Goal: Task Accomplishment & Management: Manage account settings

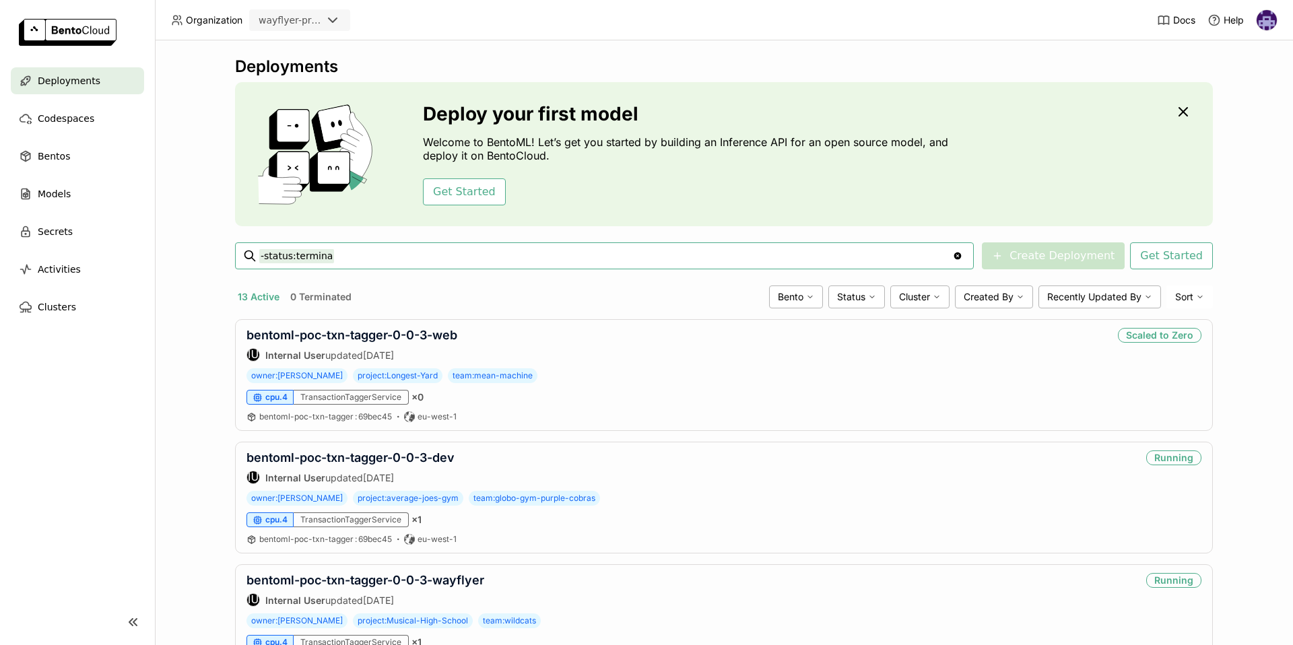
type input "-status:termin"
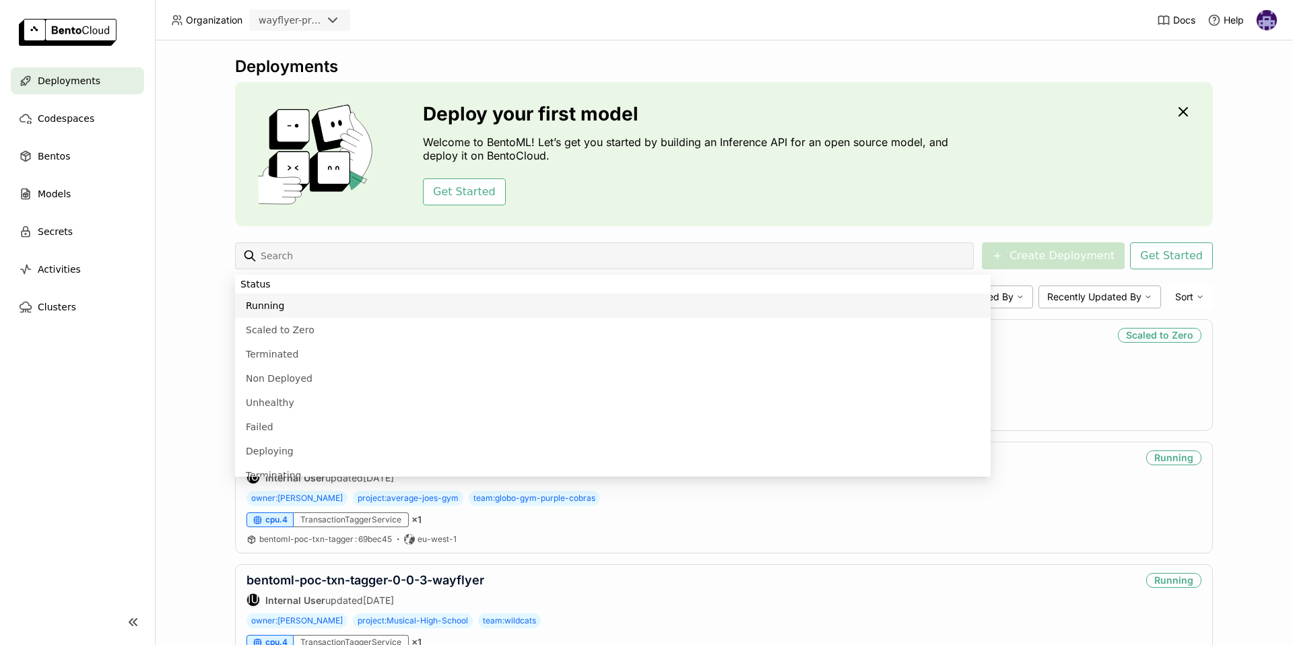
click at [350, 298] on li "Running" at bounding box center [613, 306] width 756 height 24
type input "status:running"
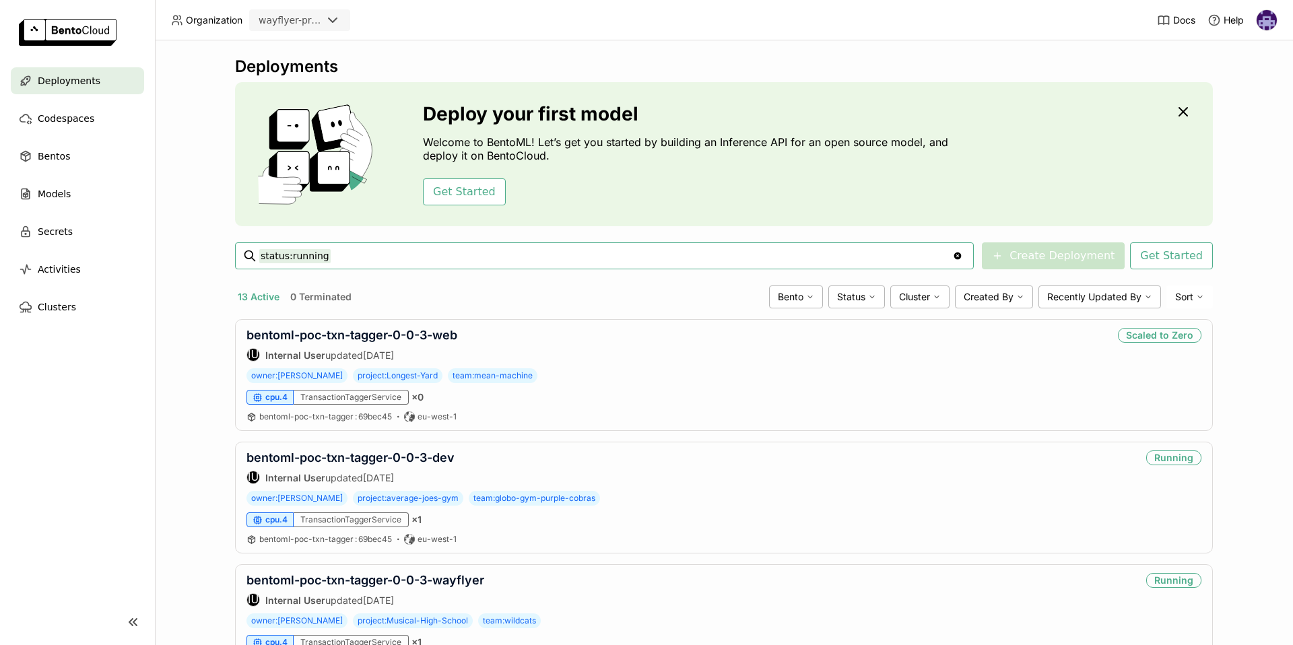
click at [531, 245] on input "status:running" at bounding box center [605, 256] width 693 height 22
click at [1181, 113] on icon "button" at bounding box center [1183, 112] width 8 height 8
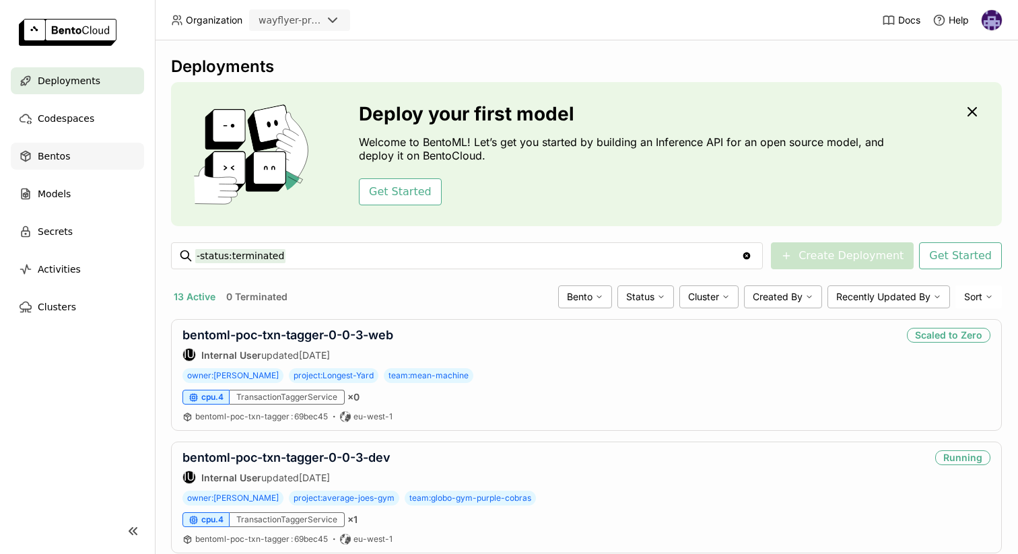
click at [63, 152] on span "Bentos" at bounding box center [54, 156] width 32 height 16
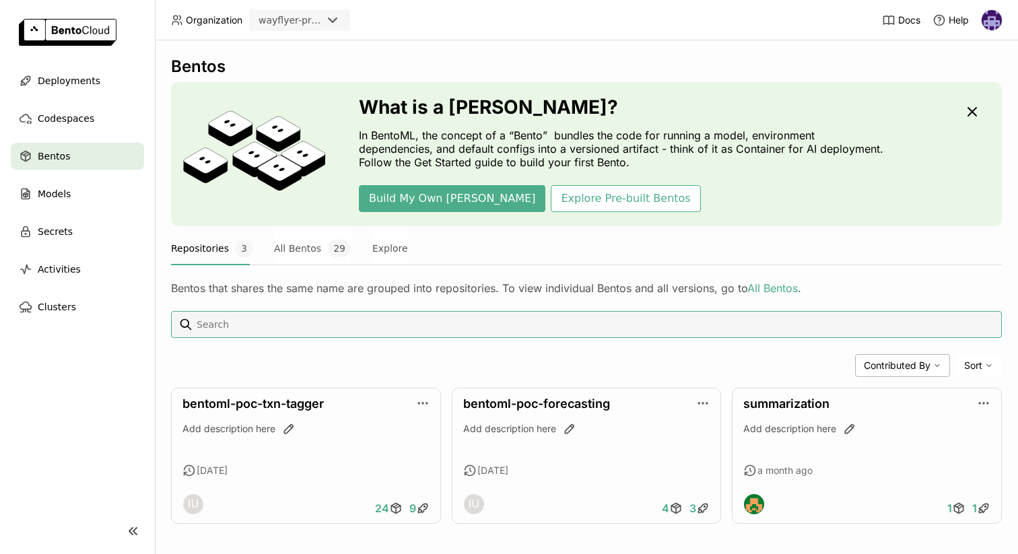
scroll to position [6, 0]
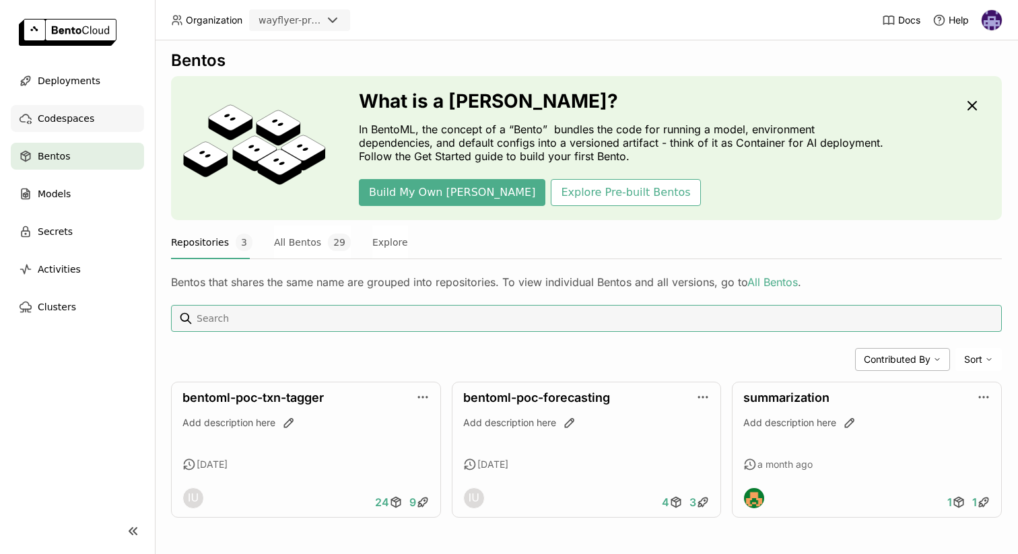
click at [77, 112] on span "Codespaces" at bounding box center [66, 118] width 57 height 16
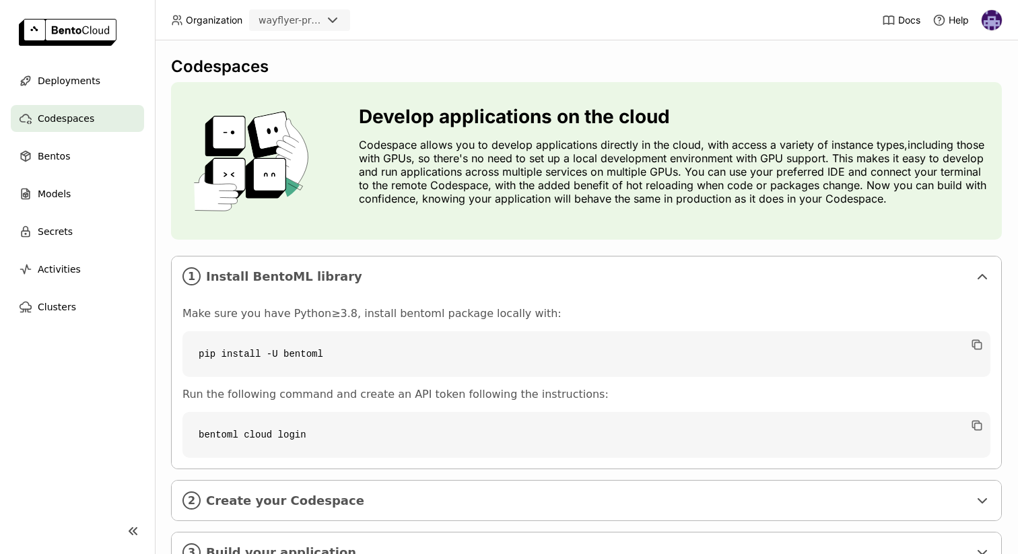
click at [337, 7] on header "Organization wayflyer-prod Docs Help" at bounding box center [509, 20] width 1018 height 40
click at [336, 14] on icon at bounding box center [333, 20] width 16 height 16
click at [394, 43] on div "Codespaces Develop applications on the cloud Codespace allows you to develop ap…" at bounding box center [586, 297] width 863 height 514
click at [981, 18] on div "Docs Help" at bounding box center [942, 20] width 121 height 40
click at [993, 26] on img at bounding box center [992, 20] width 20 height 20
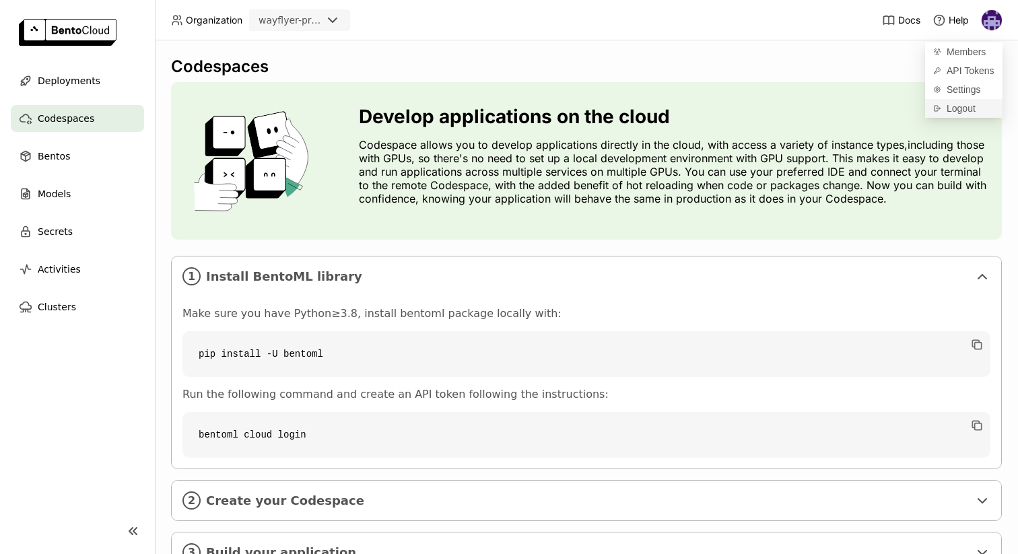
click at [963, 102] on div "Logout" at bounding box center [963, 108] width 77 height 19
